Goal: Task Accomplishment & Management: Complete application form

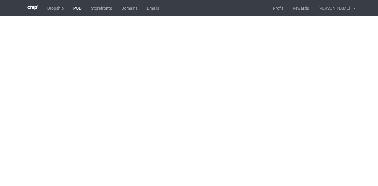
click at [77, 11] on link "POD" at bounding box center [77, 8] width 18 height 16
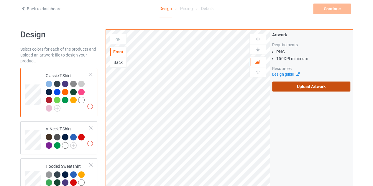
click at [317, 89] on label "Upload Artwork" at bounding box center [311, 87] width 78 height 10
click at [0, 0] on input "Upload Artwork" at bounding box center [0, 0] width 0 height 0
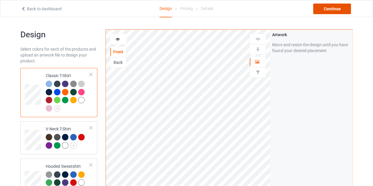
click at [332, 7] on div "Continue" at bounding box center [332, 9] width 38 height 11
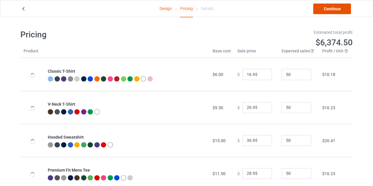
click at [326, 13] on link "Continue" at bounding box center [332, 9] width 38 height 11
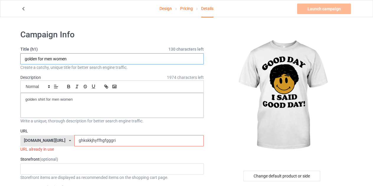
drag, startPoint x: 25, startPoint y: 57, endPoint x: 68, endPoint y: 61, distance: 43.3
click at [68, 61] on input "golden for men women" at bounding box center [111, 58] width 183 height 11
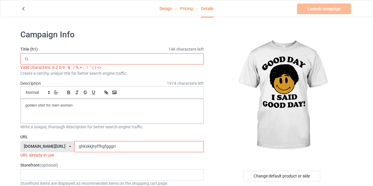
type input "\"
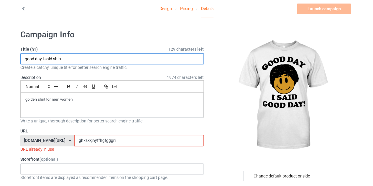
type input "good day i said shirt"
drag, startPoint x: 69, startPoint y: 52, endPoint x: 68, endPoint y: 62, distance: 10.1
click at [68, 62] on div "Title (h1) 129 characters left good day i said shirt Create a catchy, unique ti…" at bounding box center [111, 58] width 183 height 24
click at [68, 62] on input "good day i said shirt" at bounding box center [111, 58] width 183 height 11
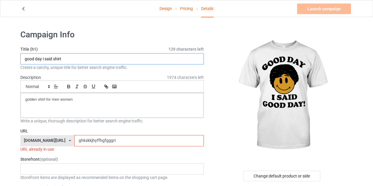
click at [68, 62] on input "good day i said shirt" at bounding box center [111, 58] width 183 height 11
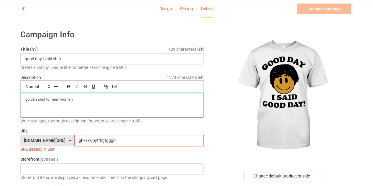
click at [75, 96] on div "golden shirt for men women" at bounding box center [112, 105] width 183 height 25
paste div
click at [96, 142] on input "ghkskkjhyffhgfgggri" at bounding box center [138, 140] width 129 height 11
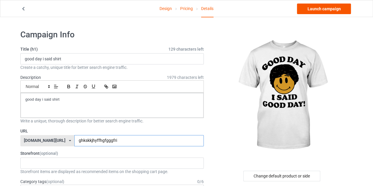
type input "ghkskkjhyffhgfgggfri"
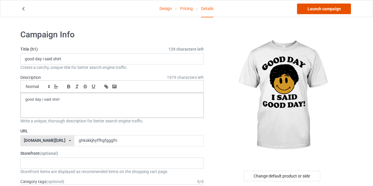
click at [321, 8] on link "Launch campaign" at bounding box center [324, 9] width 54 height 11
